Goal: Task Accomplishment & Management: Manage account settings

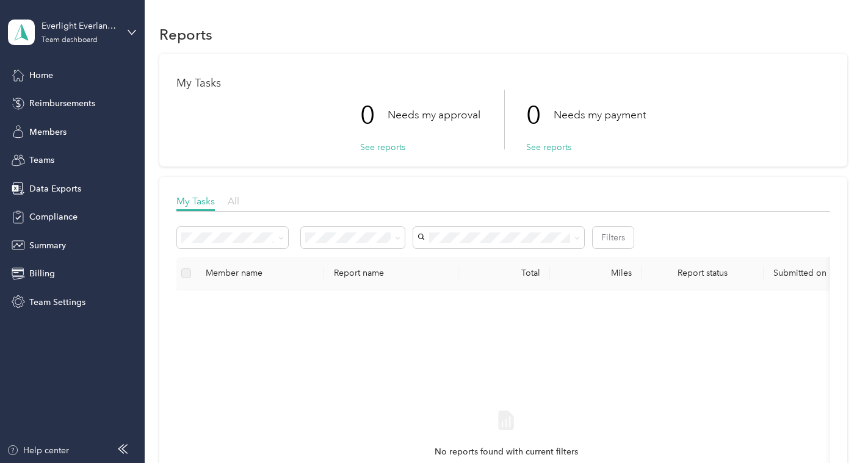
click at [237, 199] on span "All" at bounding box center [234, 201] width 12 height 12
